Goal: Task Accomplishment & Management: Manage account settings

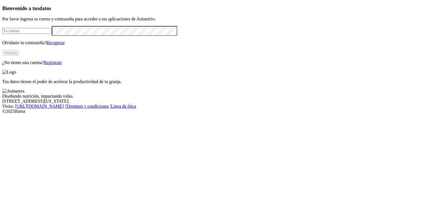
click at [52, 34] on input "email" at bounding box center [27, 31] width 50 height 6
type input "[EMAIL_ADDRESS][DOMAIN_NAME]"
click at [19, 56] on button "Ingresa" at bounding box center [10, 53] width 17 height 6
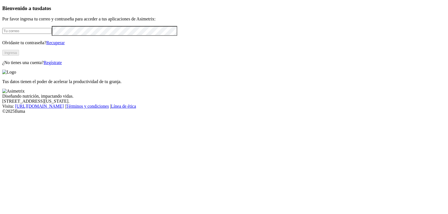
click at [52, 34] on input "email" at bounding box center [27, 31] width 50 height 6
click at [19, 56] on button "Ingresa" at bounding box center [10, 53] width 17 height 6
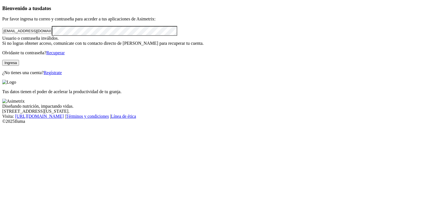
click at [19, 66] on button "Ingresa" at bounding box center [10, 63] width 17 height 6
click at [45, 34] on input "dirleventezona2@avsasa.com" at bounding box center [27, 31] width 50 height 6
type input "dirlevantezona2@avsasa.com"
click at [19, 66] on button "Ingresa" at bounding box center [10, 63] width 17 height 6
